Goal: Task Accomplishment & Management: Use online tool/utility

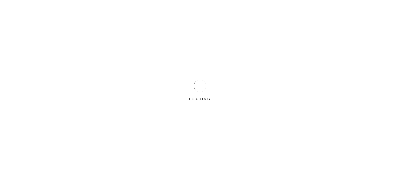
click at [171, 88] on div "LOADING" at bounding box center [200, 90] width 400 height 181
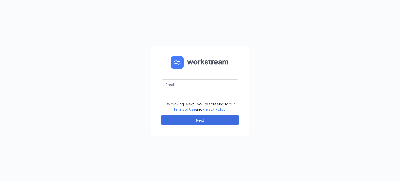
click at [199, 90] on form "By clicking "Next", you're agreeing to our Terms of Use and Privacy Policy . Ne…" at bounding box center [200, 91] width 99 height 90
click at [202, 84] on input "text" at bounding box center [200, 85] width 78 height 10
type input "blaze1246@mrgbp.com"
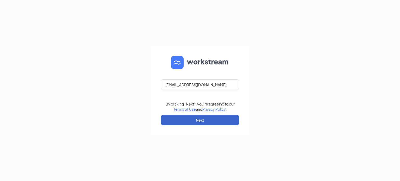
click at [203, 118] on button "Next" at bounding box center [200, 120] width 78 height 10
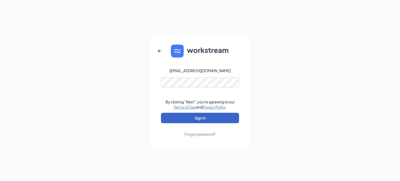
click at [198, 114] on button "Sign In" at bounding box center [200, 118] width 78 height 10
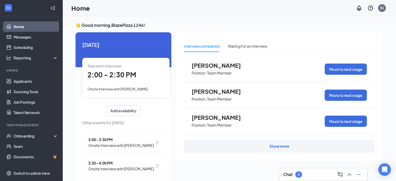
click at [120, 78] on span "2:00 - 2:30 PM" at bounding box center [112, 74] width 49 height 9
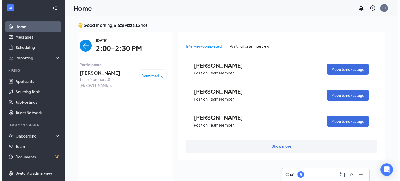
scroll to position [2, 0]
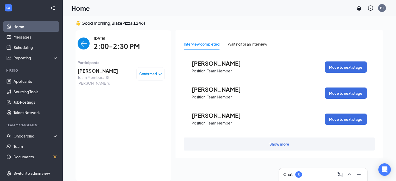
click at [108, 70] on span "[PERSON_NAME]" at bounding box center [105, 70] width 55 height 7
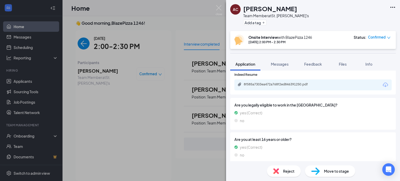
scroll to position [156, 0]
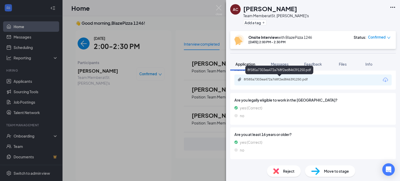
click at [277, 81] on div "8f585a7303ea472a768f2ed846391250.pdf" at bounding box center [280, 79] width 73 height 4
